Goal: Contribute content: Contribute content

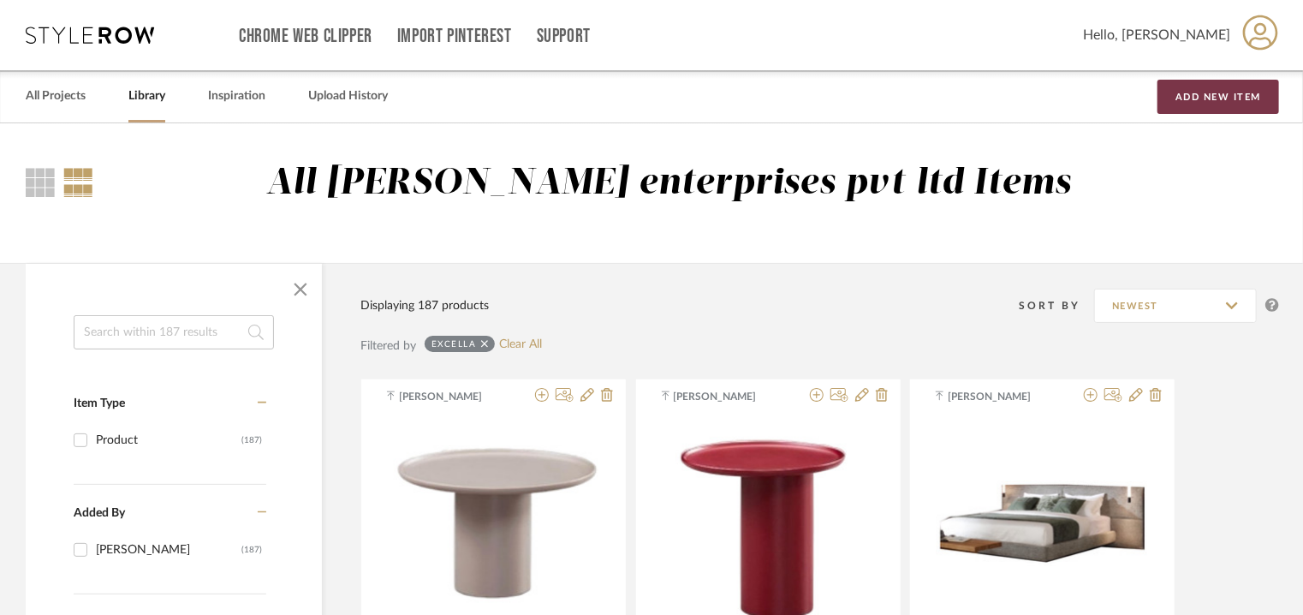
click at [1214, 90] on button "Add New Item" at bounding box center [1219, 97] width 122 height 34
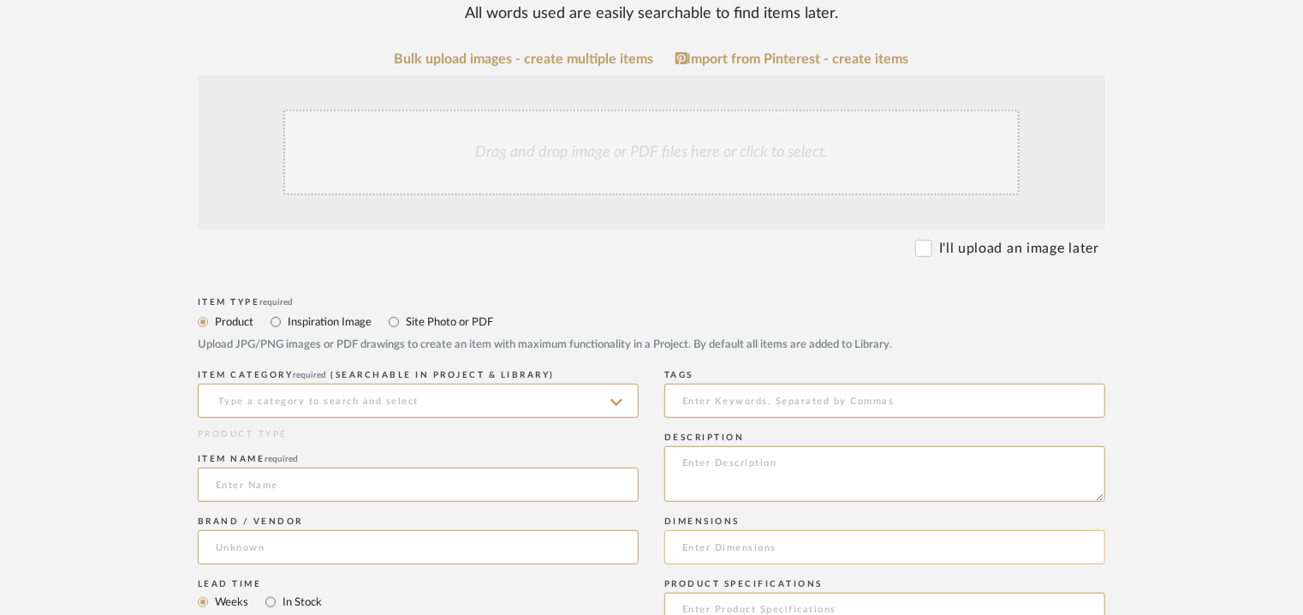
scroll to position [514, 0]
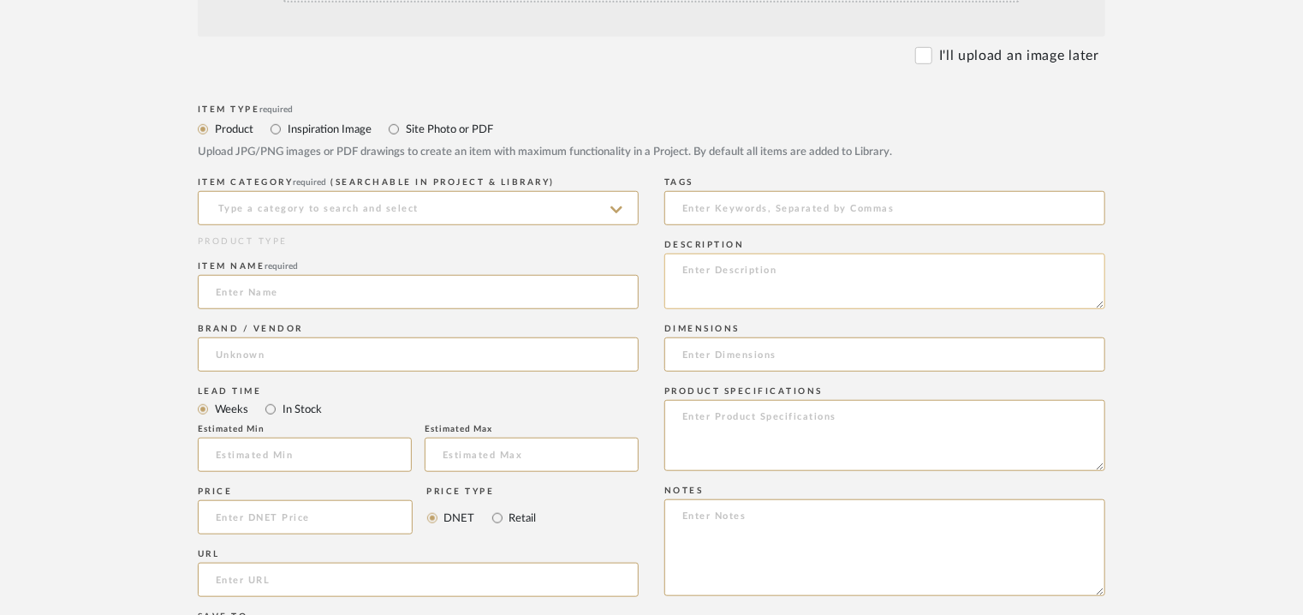
paste textarea "Type : Sofa Designer : Na Dimensions : W 700 x D 700 x H500mm Materials/ Finish…"
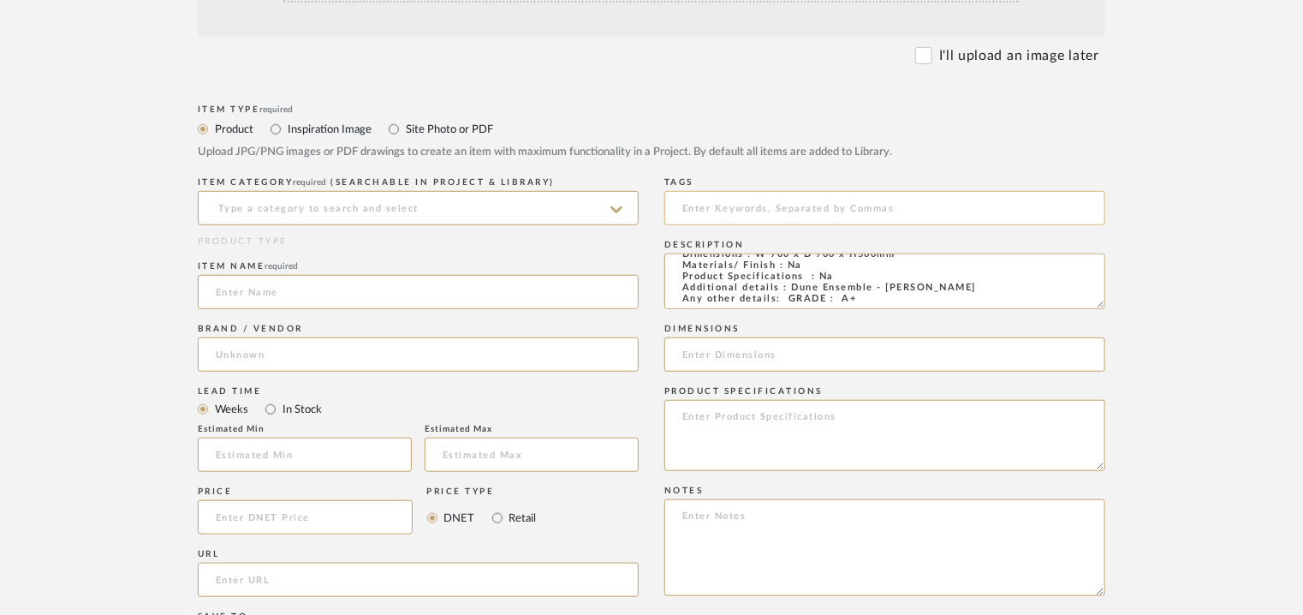
type textarea "Type : Sofa Designer : Na Dimensions : W 700 x D 700 x H500mm Materials/ Finish…"
click at [729, 207] on input at bounding box center [885, 208] width 441 height 34
type input "GRADE A+,"
click at [379, 209] on input at bounding box center [418, 208] width 441 height 34
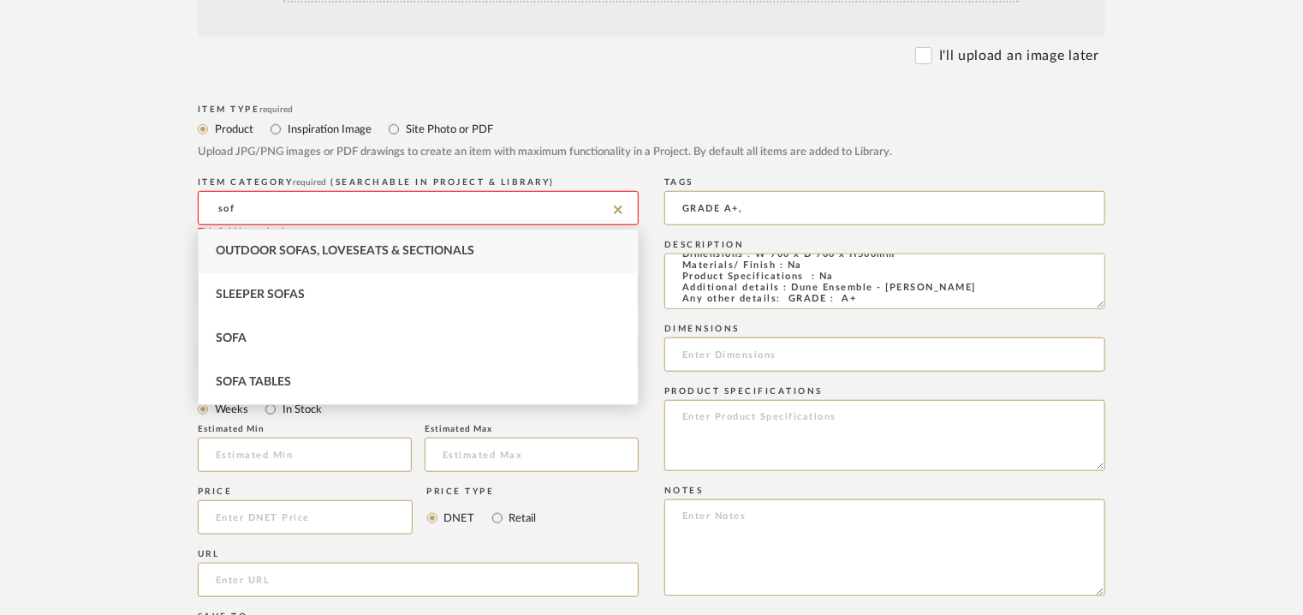
click at [276, 337] on div "Sofa" at bounding box center [418, 339] width 439 height 44
type input "Sofa"
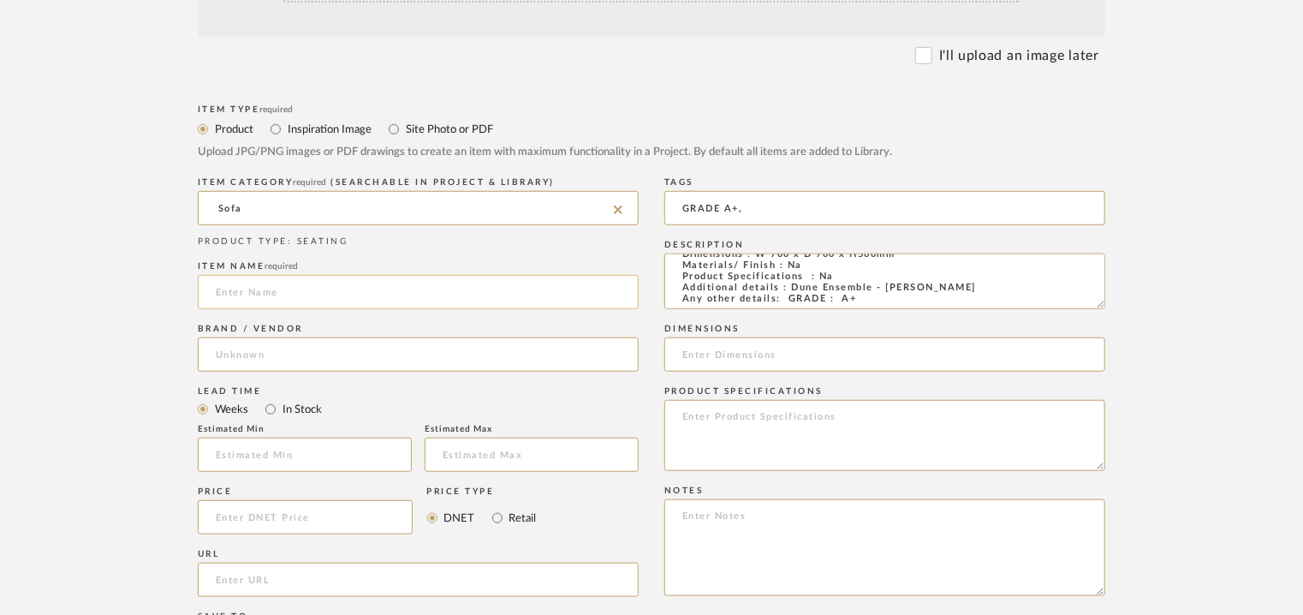
click at [288, 292] on input at bounding box center [418, 292] width 441 height 34
type input "E"
type input "DUNE ENSEMBLE"
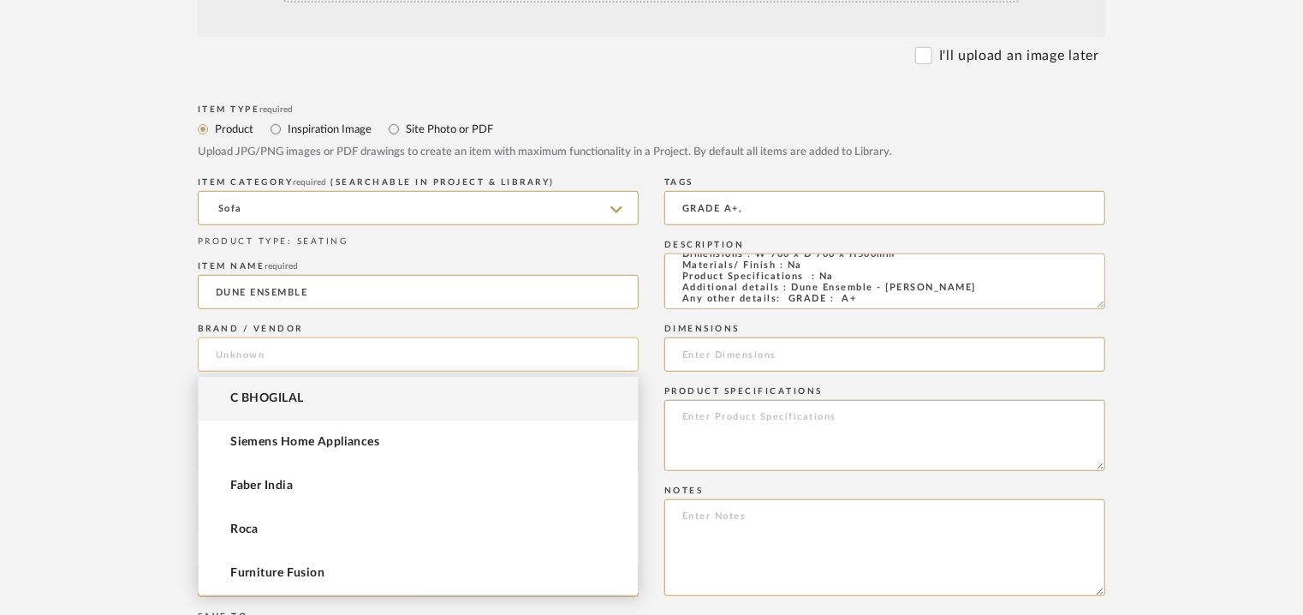
click at [248, 365] on input at bounding box center [418, 354] width 441 height 34
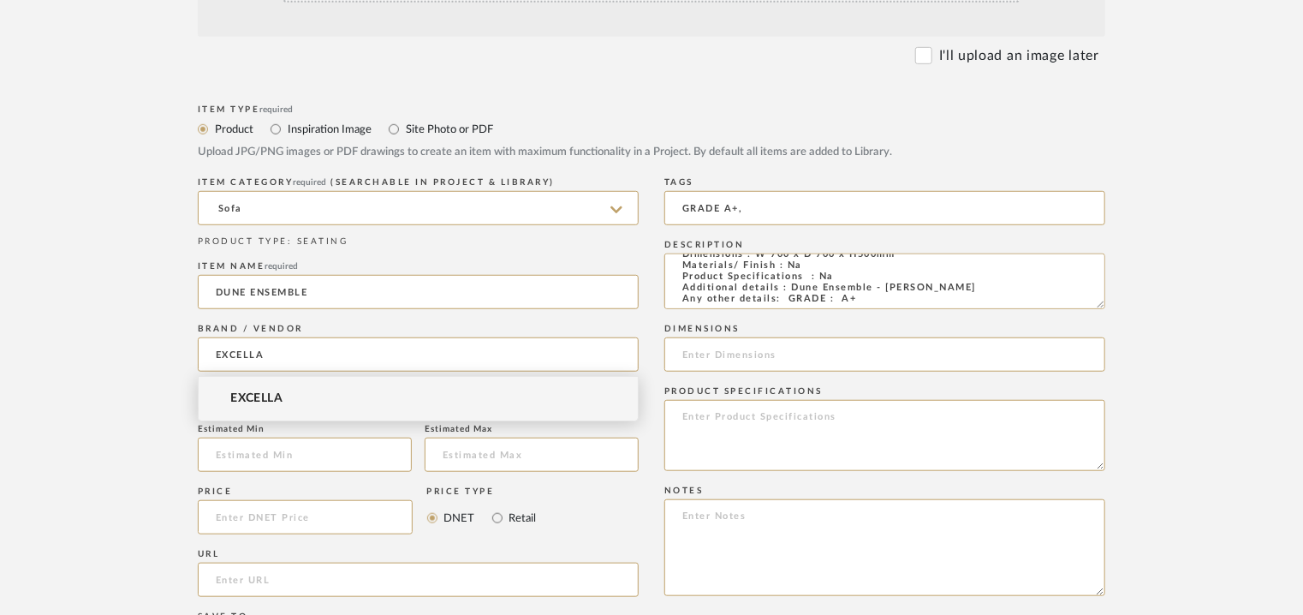
type input "EXCELLA"
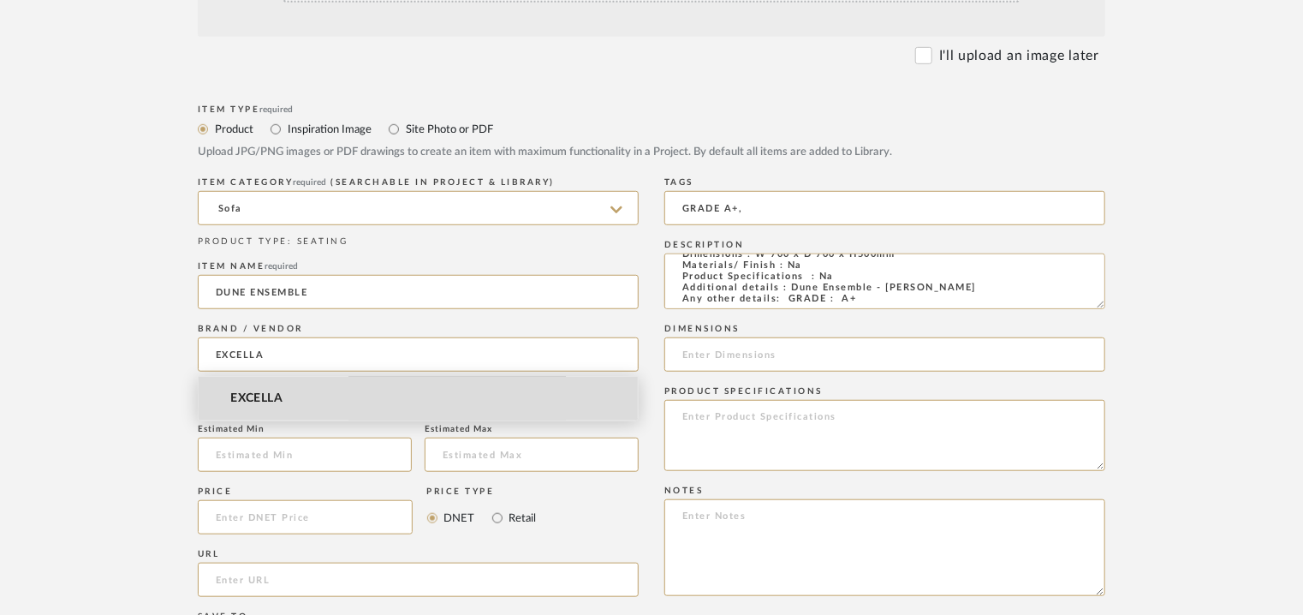
click at [276, 398] on span "EXCELLA" at bounding box center [256, 398] width 52 height 15
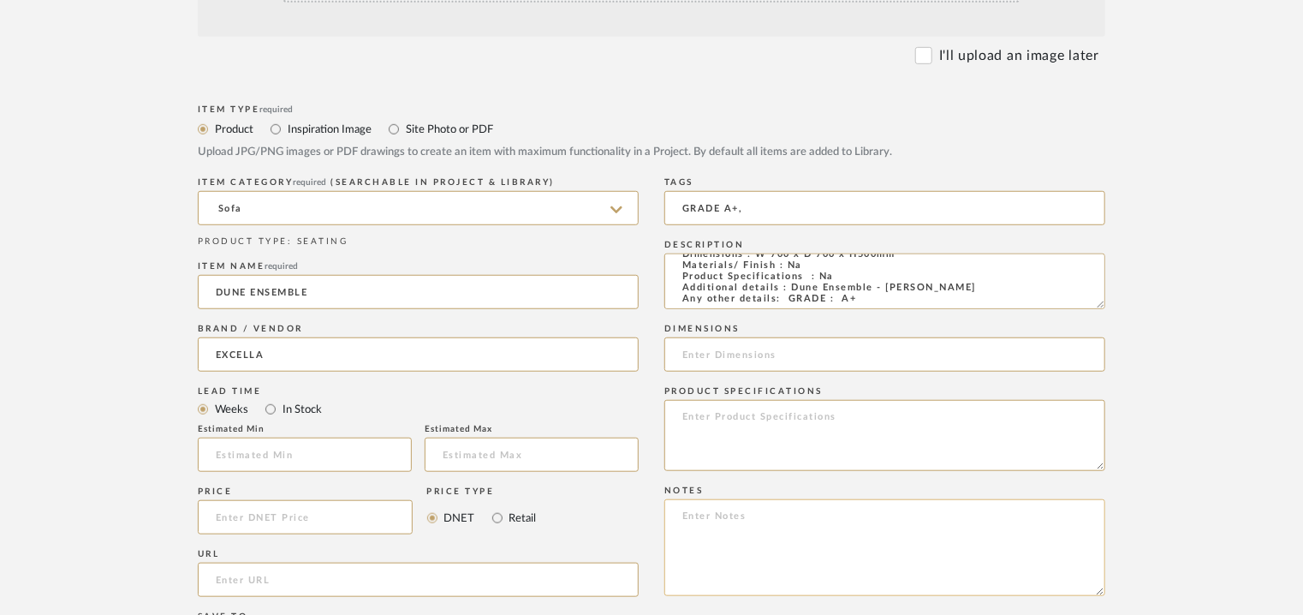
paste textarea "Price: INR.74,592/- Lead time: On request Customizable: No. 3D available: No BI…"
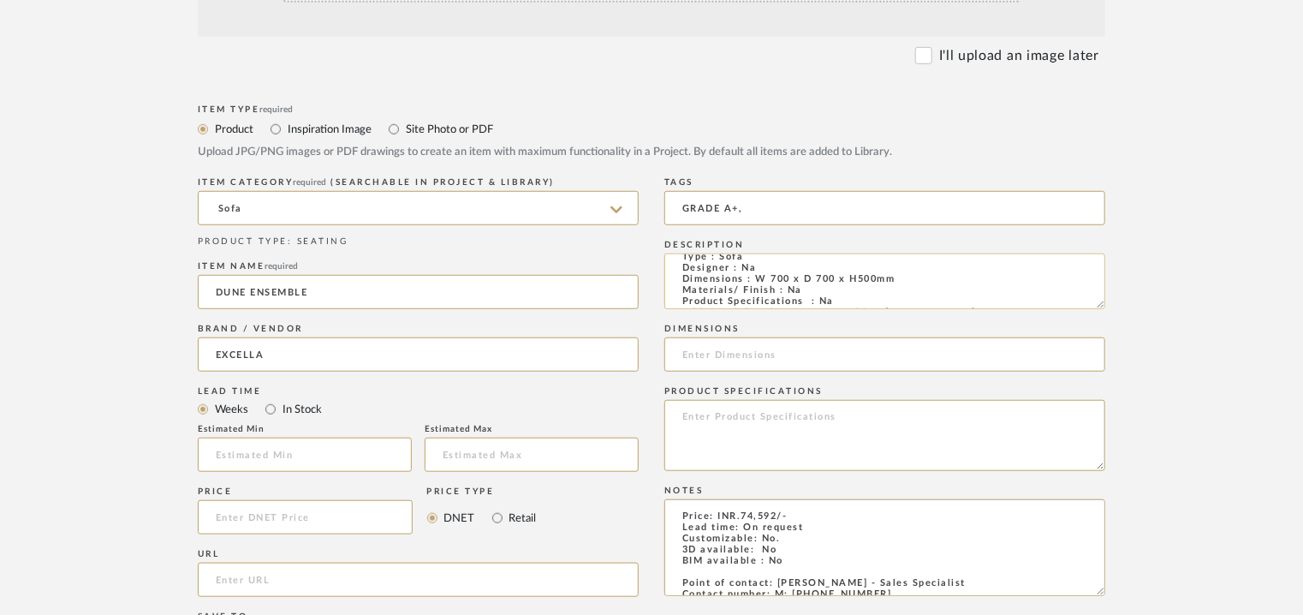
scroll to position [0, 0]
type textarea "Price: INR.74,592/- Lead time: On request Customizable: No. 3D available: No BI…"
drag, startPoint x: 911, startPoint y: 296, endPoint x: 754, endPoint y: 291, distance: 157.7
click at [754, 291] on textarea "Type : Sofa Designer : Na Dimensions : W 700 x D 700 x H500mm Materials/ Finish…" at bounding box center [885, 282] width 441 height 56
paste input "W 700 x D 700 x H500mm"
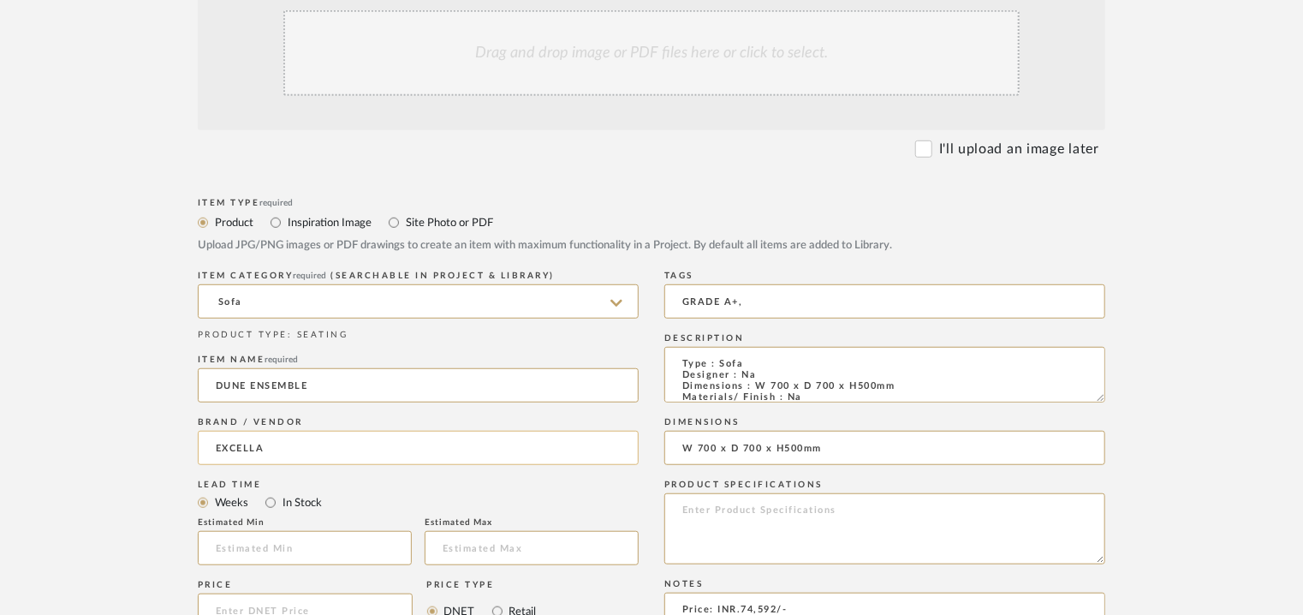
scroll to position [171, 0]
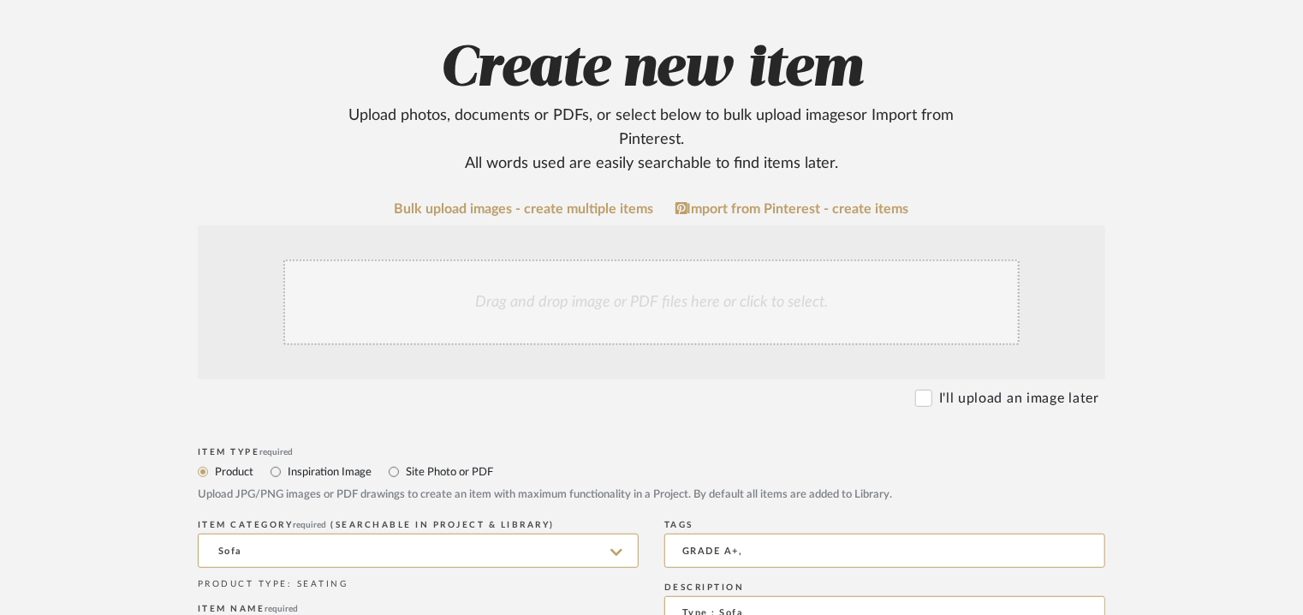
type input "W 700 x D 700 x H500mm"
click at [562, 271] on div "Drag and drop image or PDF files here or click to select." at bounding box center [651, 302] width 737 height 86
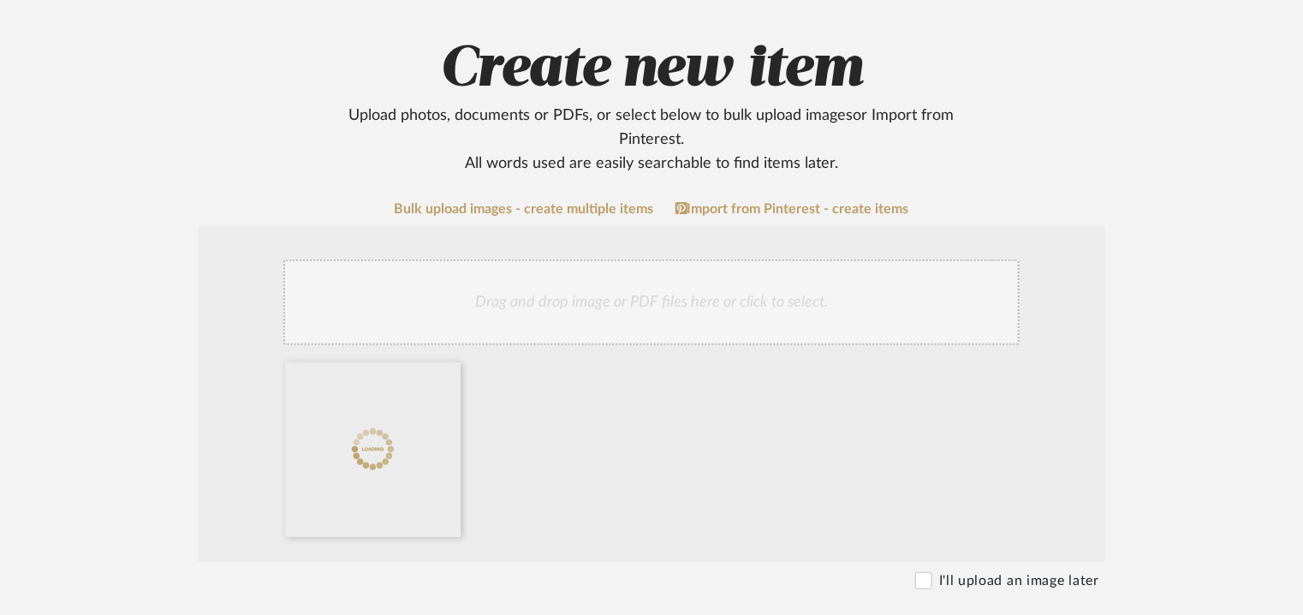
click at [916, 306] on div "Drag and drop image or PDF files here or click to select." at bounding box center [651, 302] width 737 height 86
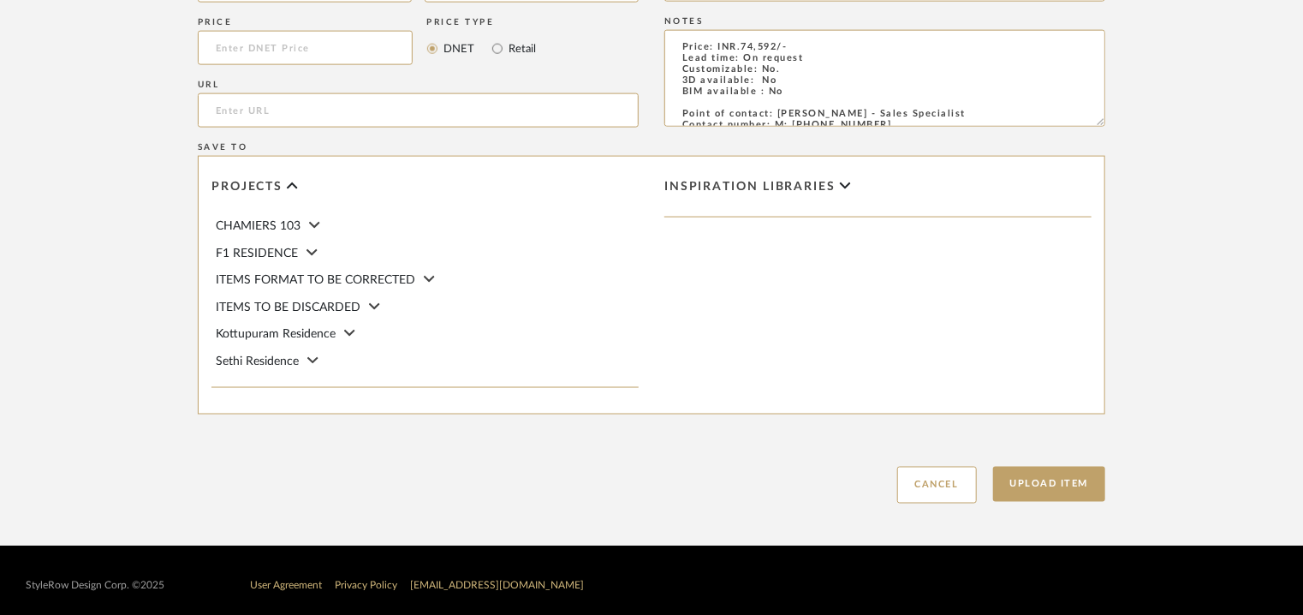
scroll to position [1175, 0]
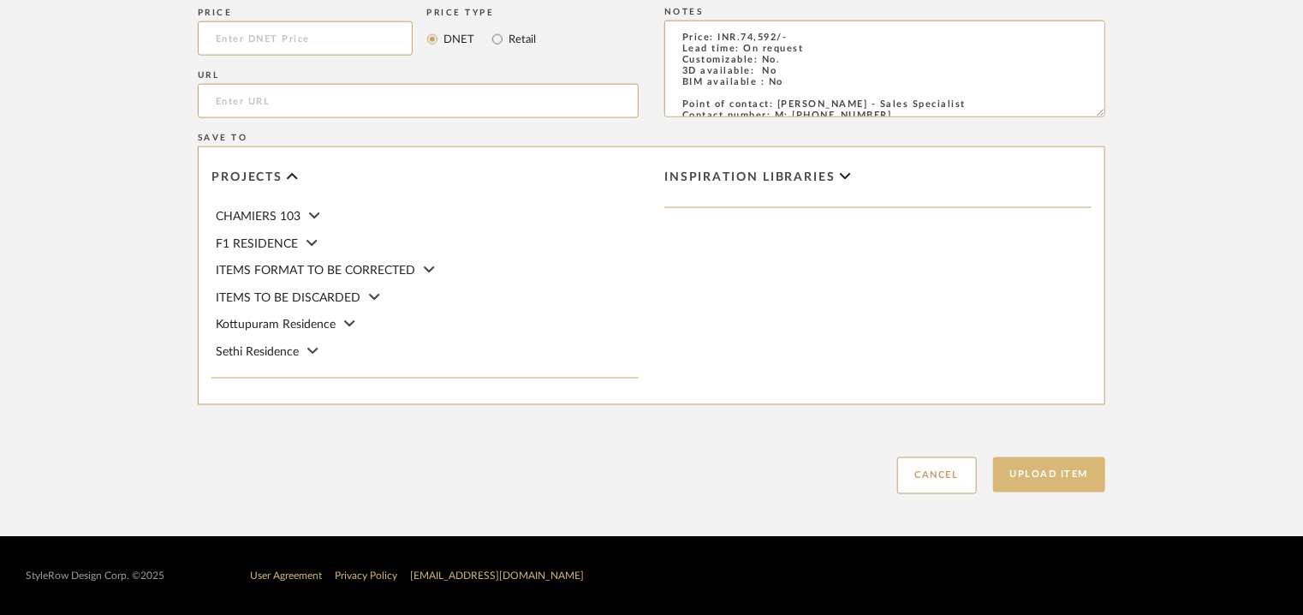
click at [1086, 476] on button "Upload Item" at bounding box center [1049, 474] width 113 height 35
